Goal: Task Accomplishment & Management: Use online tool/utility

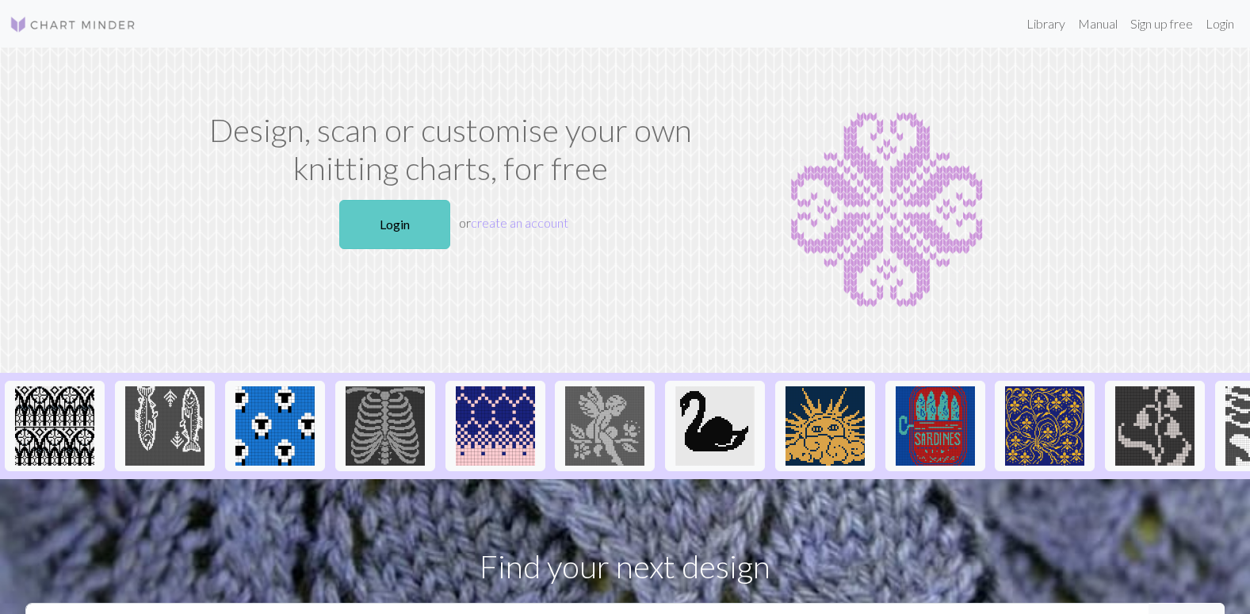
click at [416, 227] on link "Login" at bounding box center [394, 224] width 111 height 49
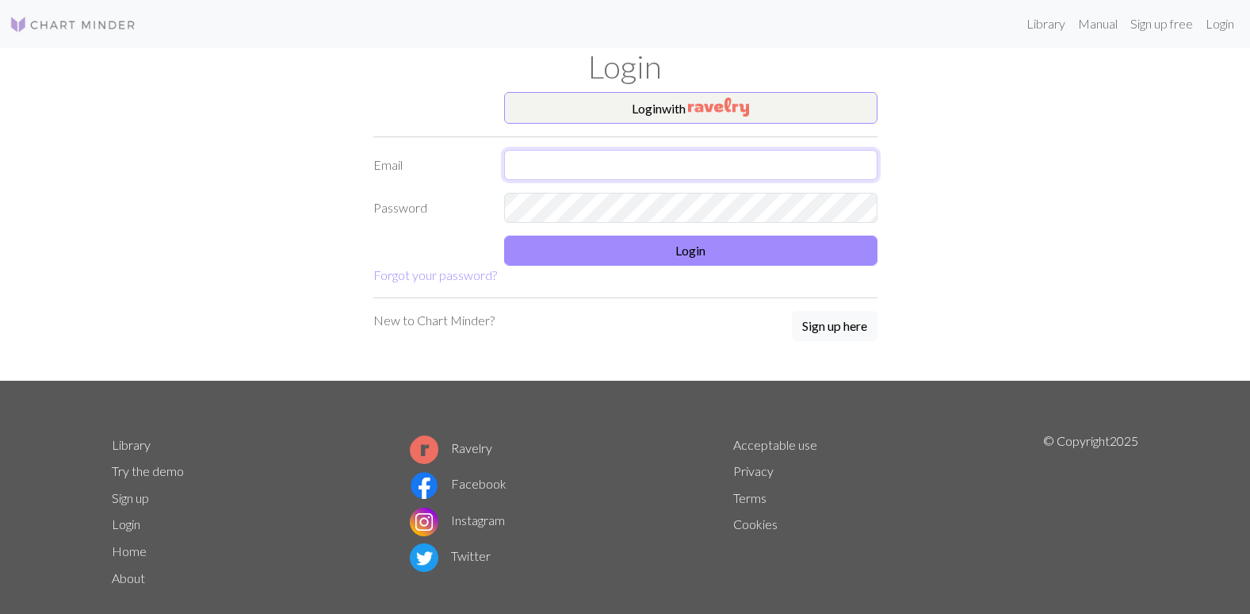
type input "[EMAIL_ADDRESS][DOMAIN_NAME]"
click at [676, 104] on button "Login with" at bounding box center [690, 108] width 373 height 32
